Goal: Information Seeking & Learning: Find specific page/section

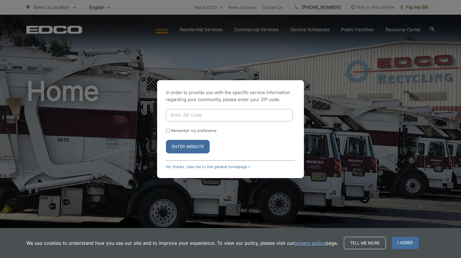
click at [218, 118] on input "Enter ZIP Code" at bounding box center [229, 115] width 127 height 12
type input "92028"
click at [166, 140] on button "Enter Website" at bounding box center [188, 147] width 44 height 14
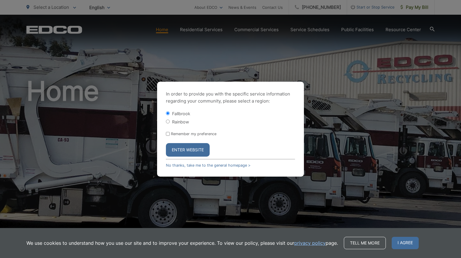
click at [192, 150] on button "Enter Website" at bounding box center [188, 150] width 44 height 14
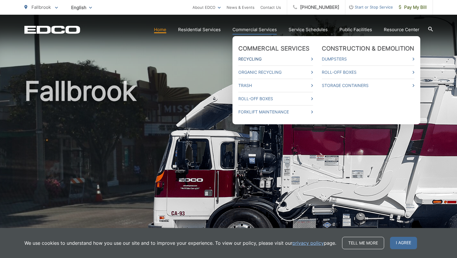
click at [312, 58] on link "Recycling" at bounding box center [275, 59] width 75 height 7
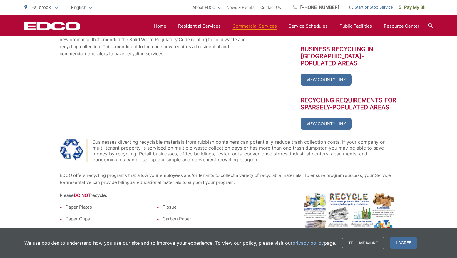
scroll to position [176, 0]
click at [383, 64] on div "DPW New and Renew Recycling Notice View PDF Business Recycling in Densely-Popul…" at bounding box center [349, 65] width 97 height 128
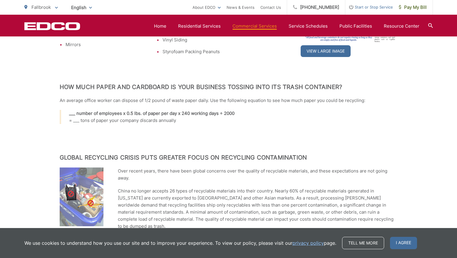
scroll to position [411, 0]
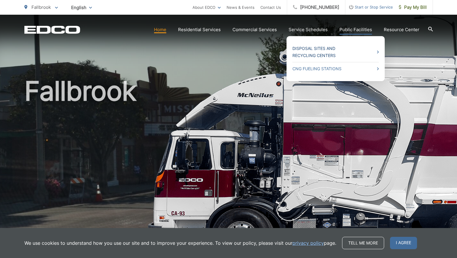
click at [332, 53] on link "Disposal Sites and Recycling Centers" at bounding box center [335, 52] width 86 height 14
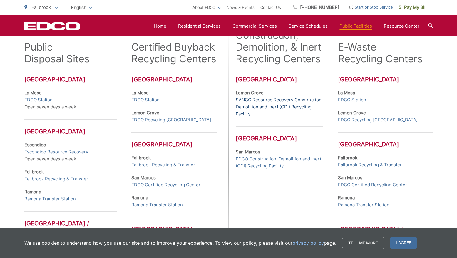
scroll to position [206, 0]
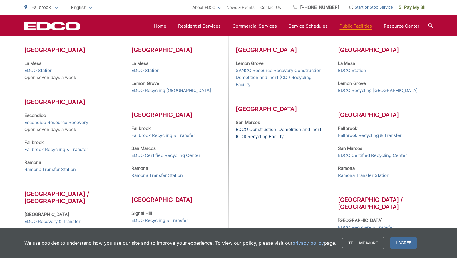
click at [259, 135] on link "EDCO Construction, Demolition and Inert (CDI) Recycling Facility" at bounding box center [279, 133] width 87 height 14
click at [259, 127] on link "EDCO Construction, Demolition and Inert (CDI) Recycling Facility" at bounding box center [279, 133] width 87 height 14
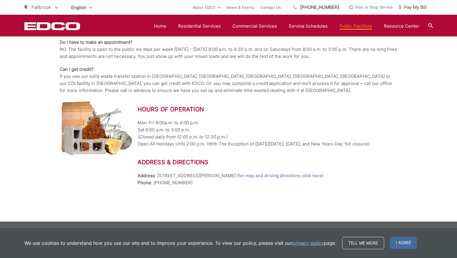
scroll to position [466, 0]
